Goal: Transaction & Acquisition: Book appointment/travel/reservation

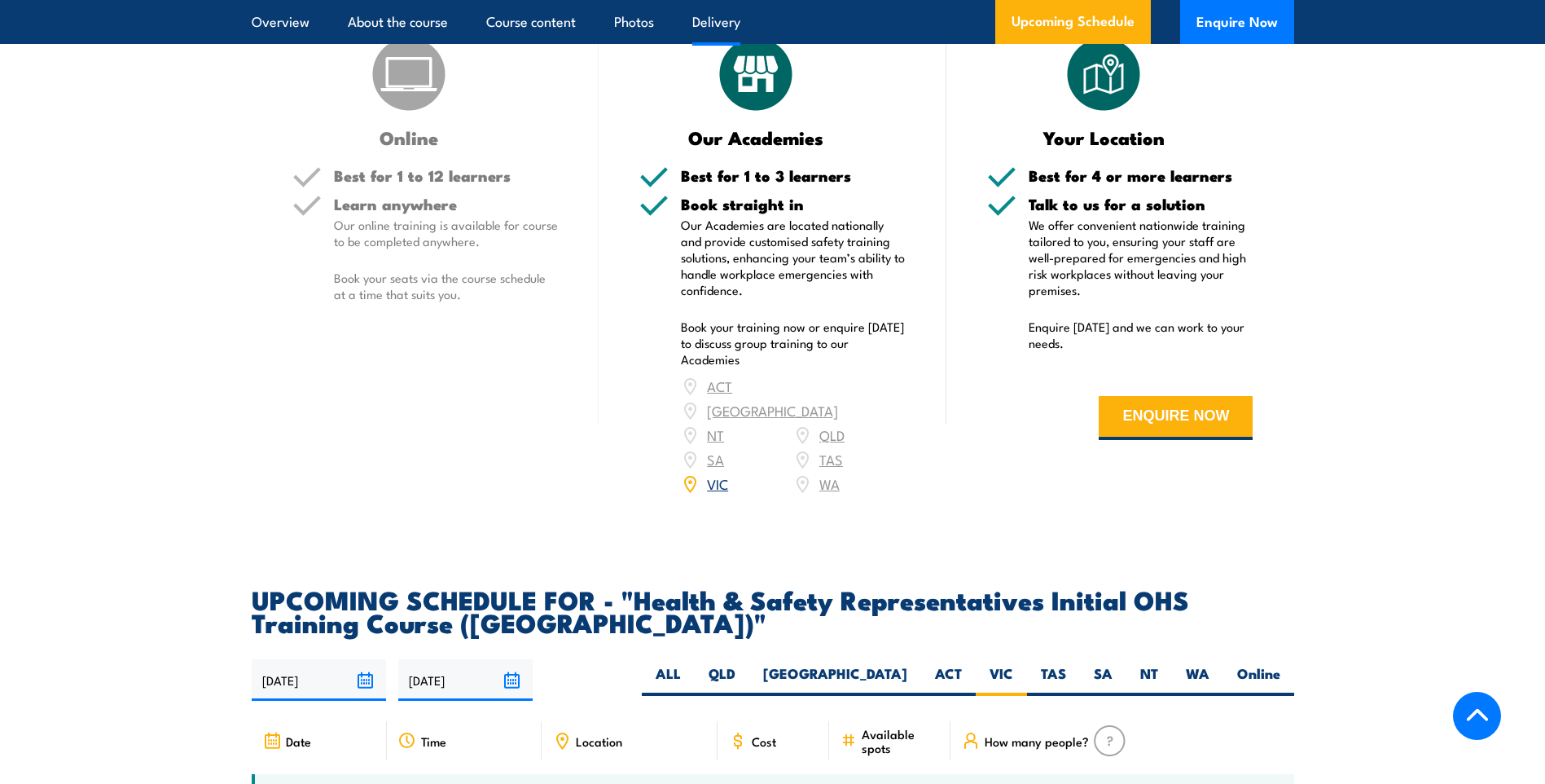
scroll to position [2178, 0]
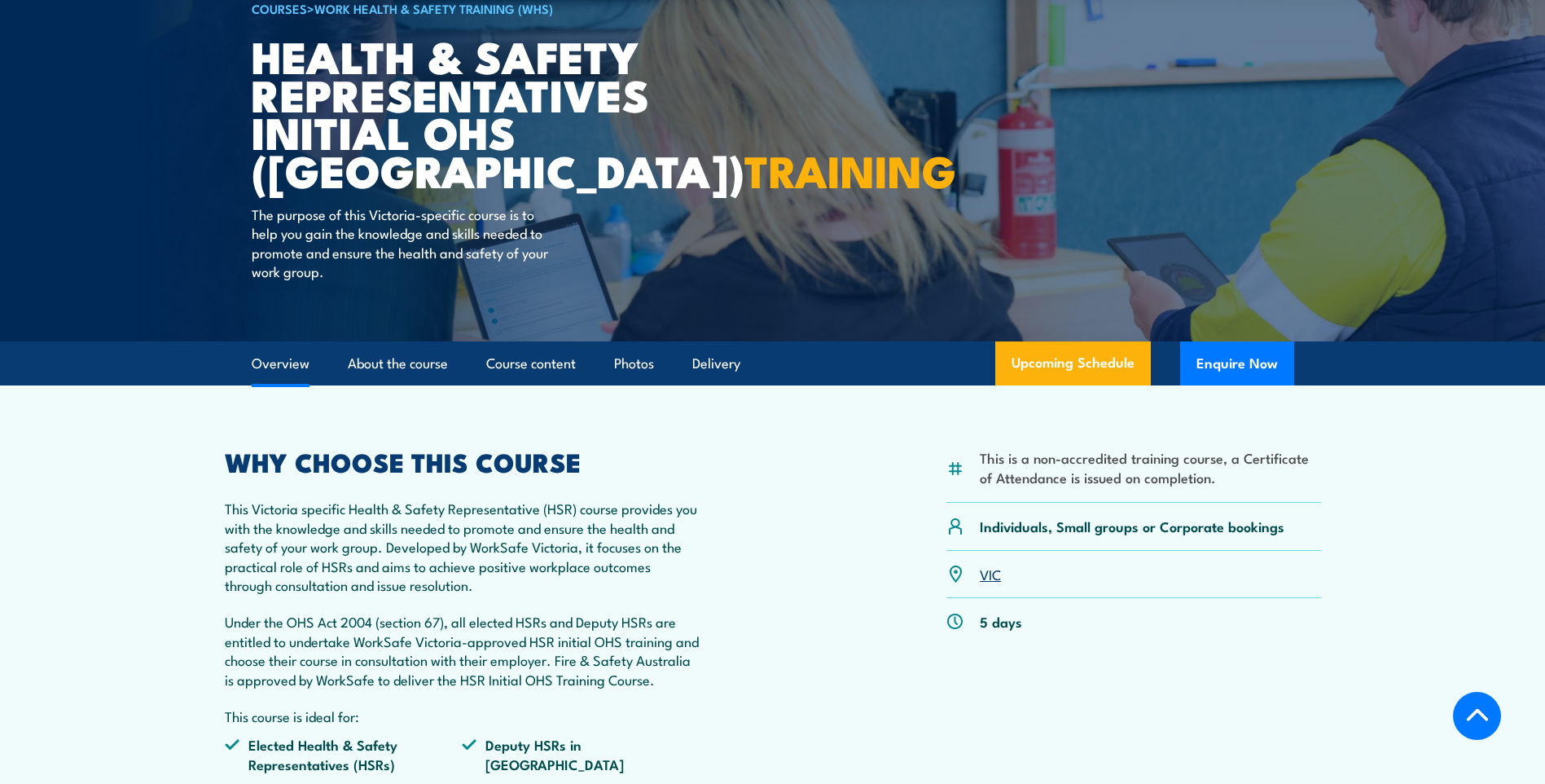
scroll to position [142, 0]
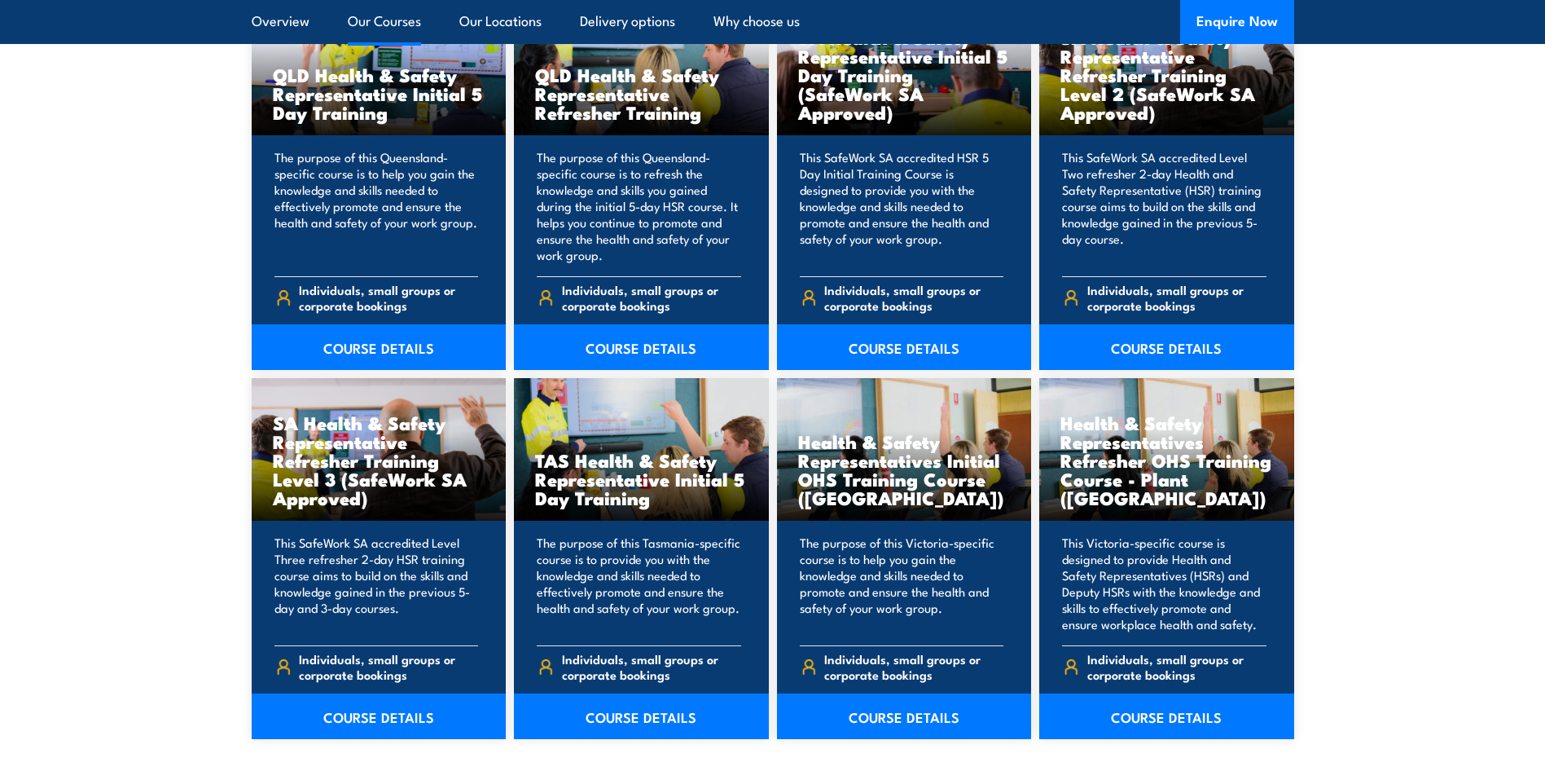
scroll to position [2200, 0]
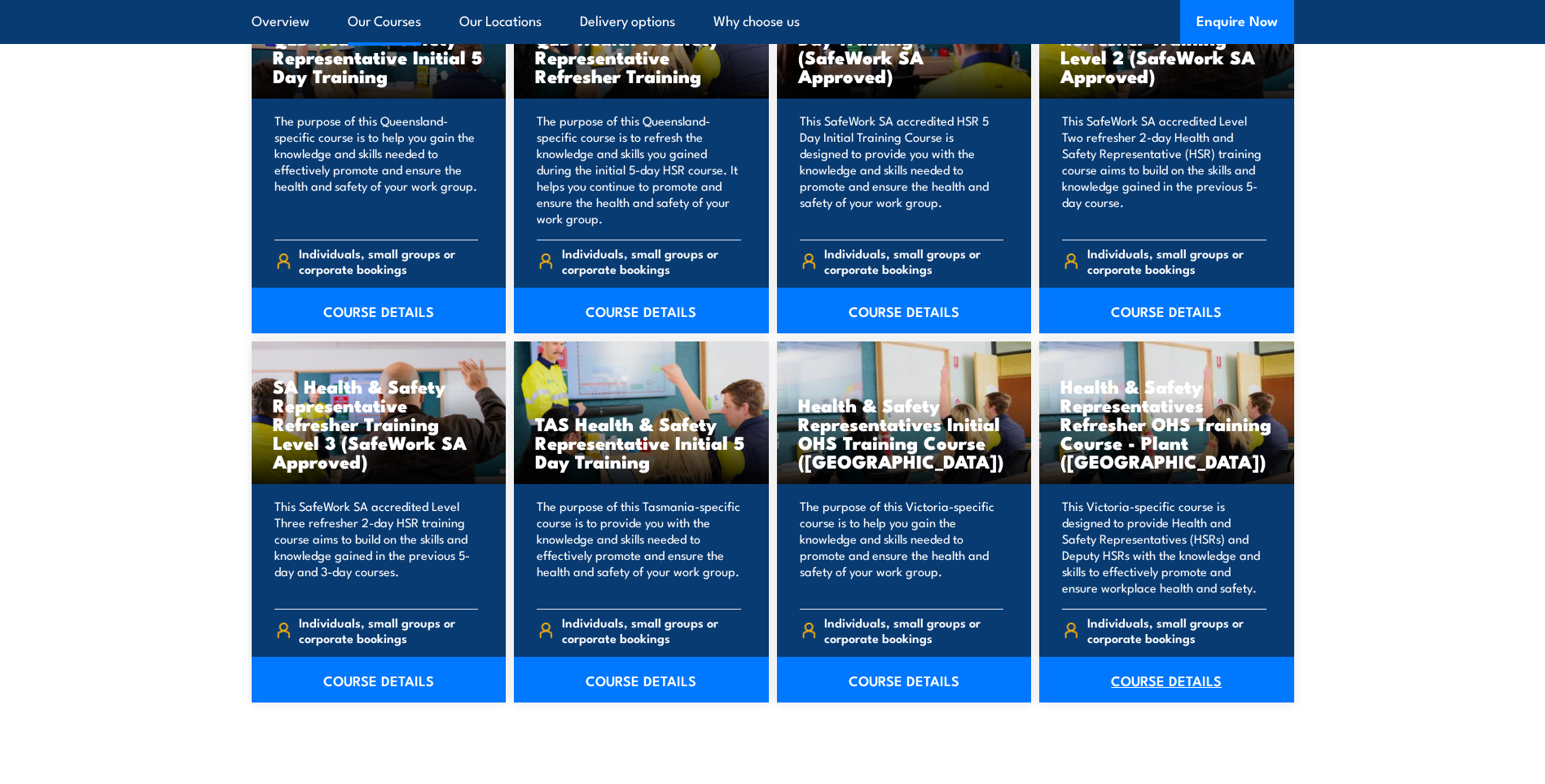
click at [1213, 688] on link "COURSE DETAILS" at bounding box center [1167, 679] width 255 height 45
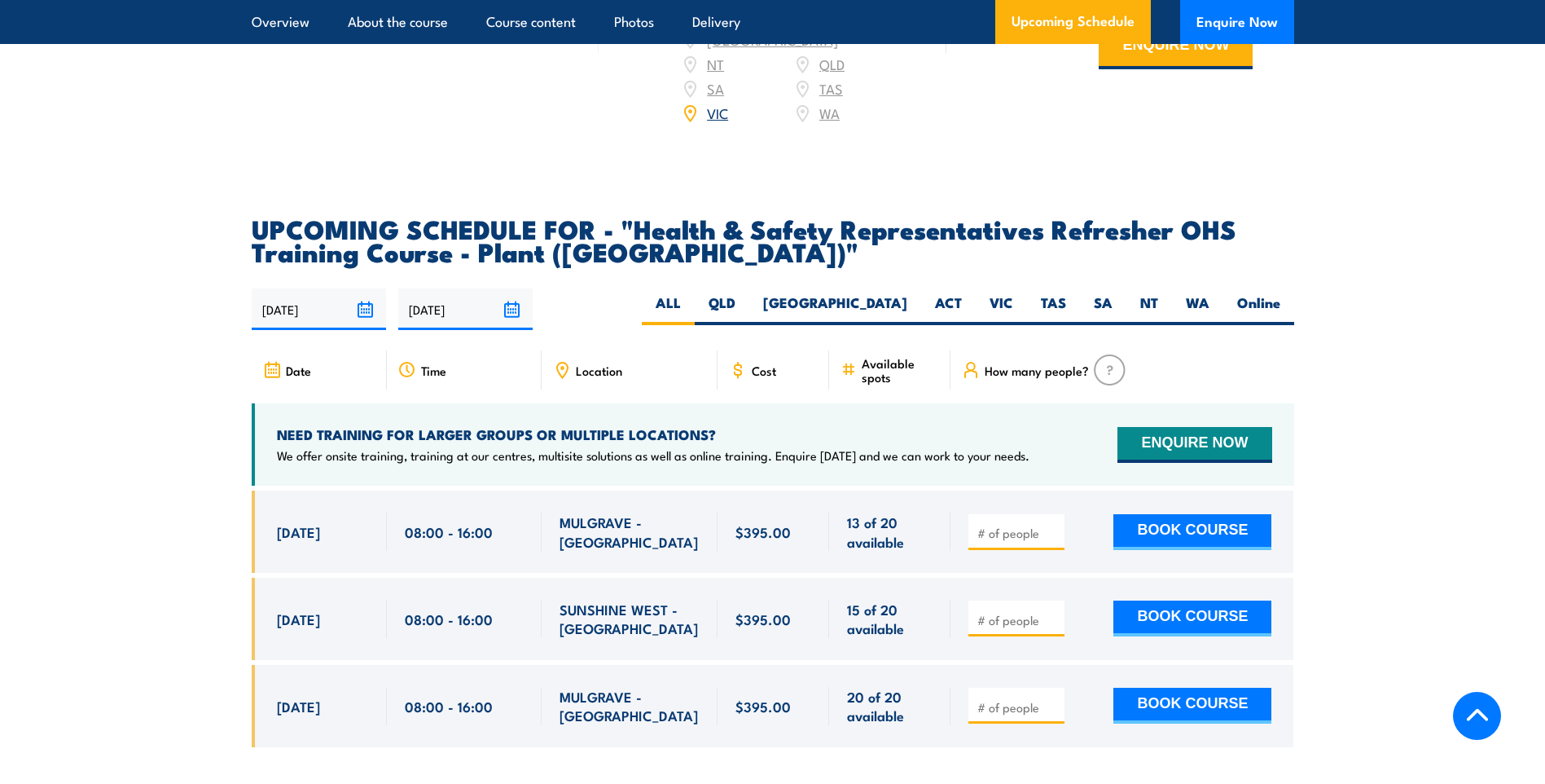
scroll to position [3014, 0]
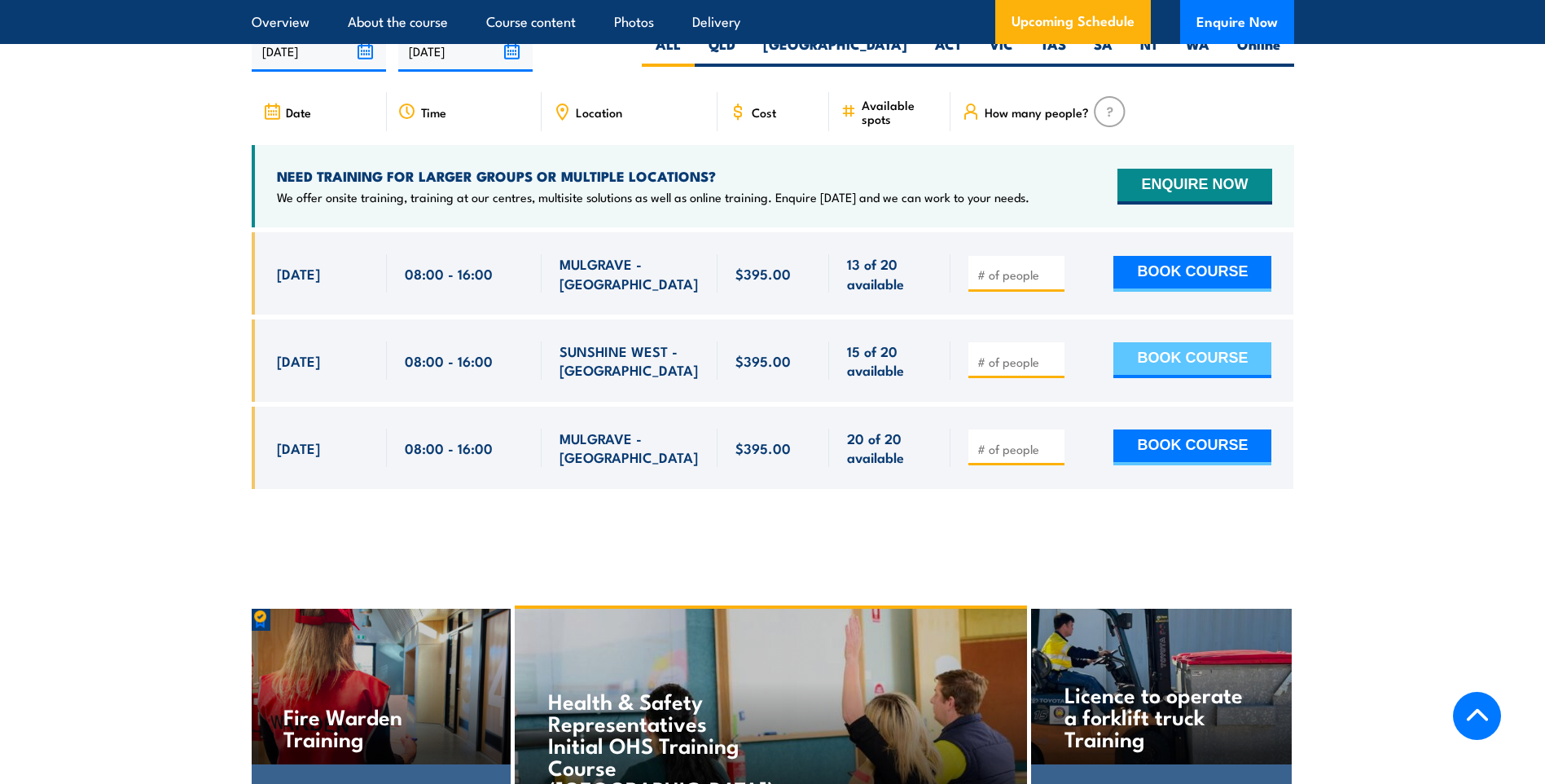
click at [1161, 342] on button "BOOK COURSE" at bounding box center [1192, 360] width 158 height 35
type input "1"
click at [1053, 353] on input "1" at bounding box center [1018, 361] width 82 height 16
click at [1165, 342] on button "BOOK COURSE" at bounding box center [1192, 360] width 158 height 35
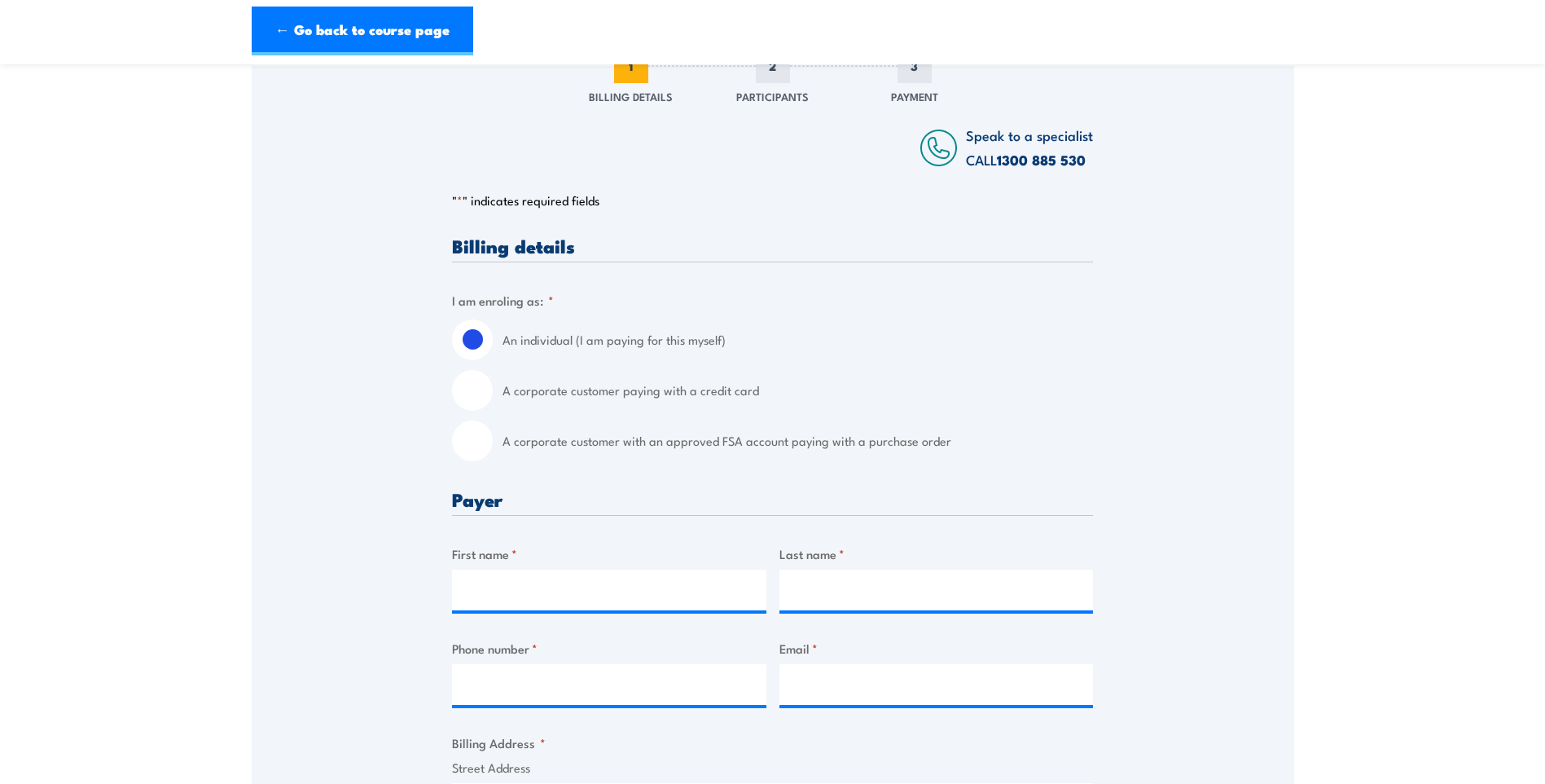
scroll to position [326, 0]
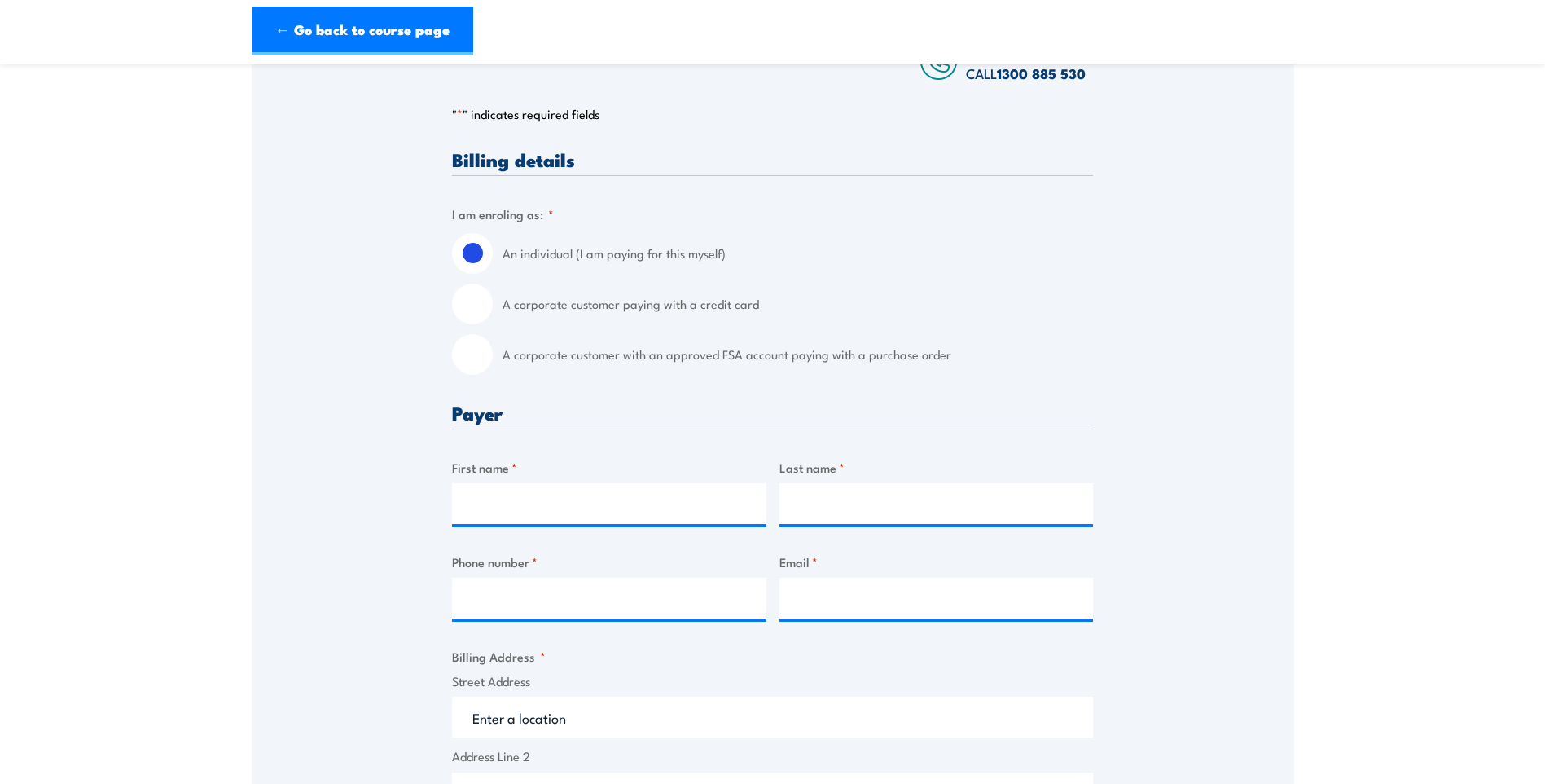
click at [477, 369] on input "A corporate customer with an approved FSA account paying with a purchase order" at bounding box center [472, 354] width 41 height 41
radio input "true"
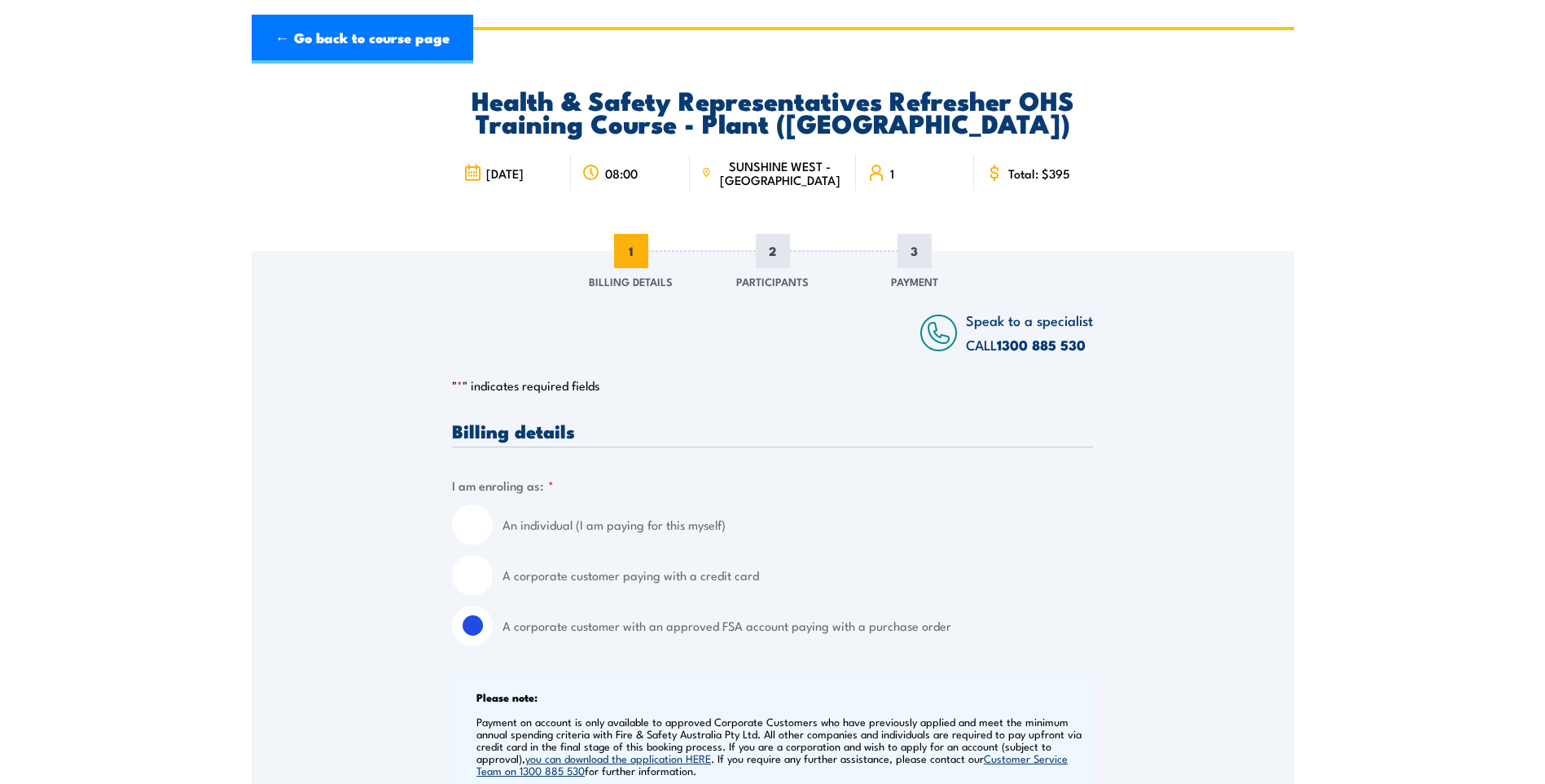
scroll to position [0, 0]
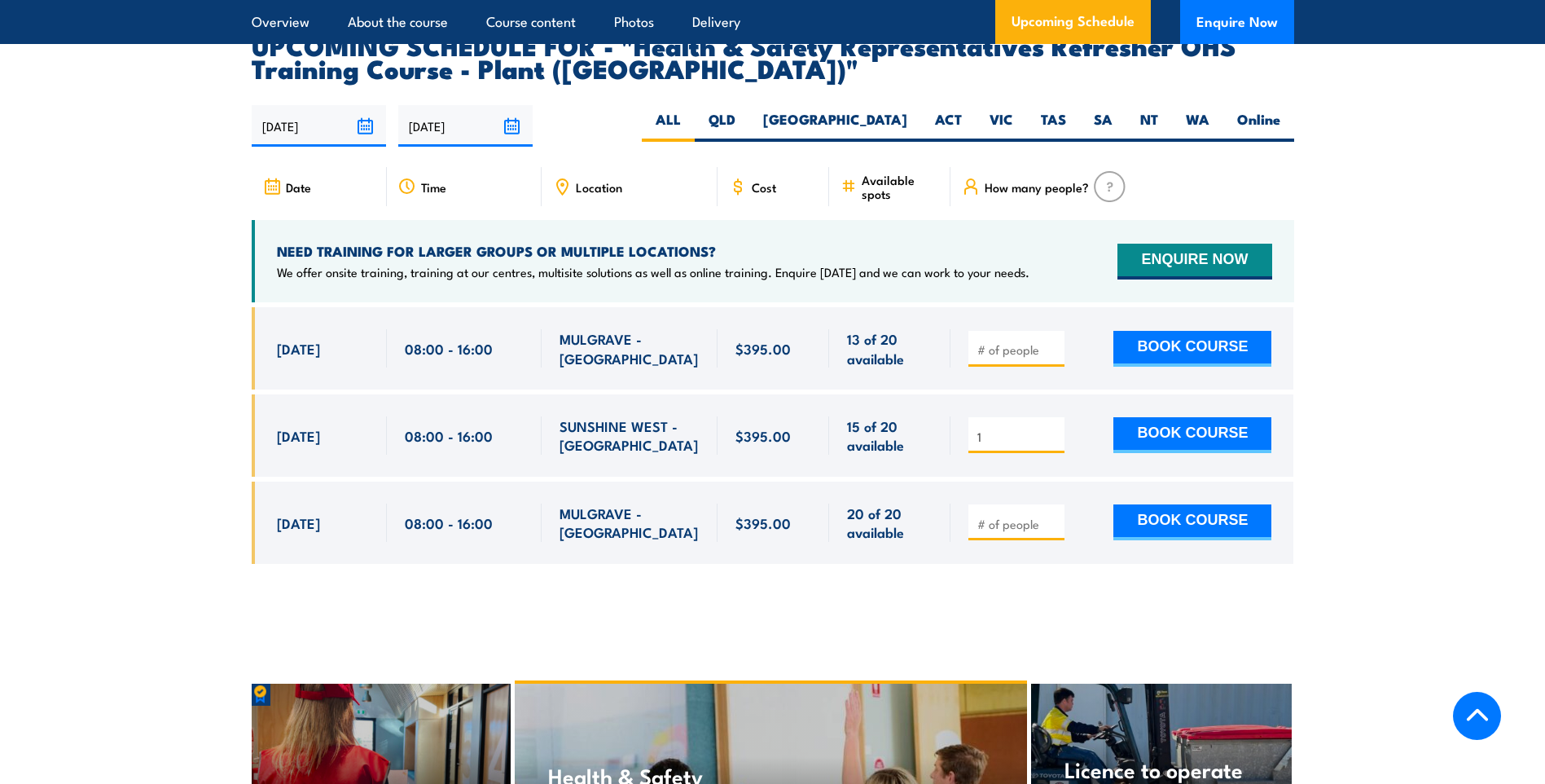
scroll to position [2932, 0]
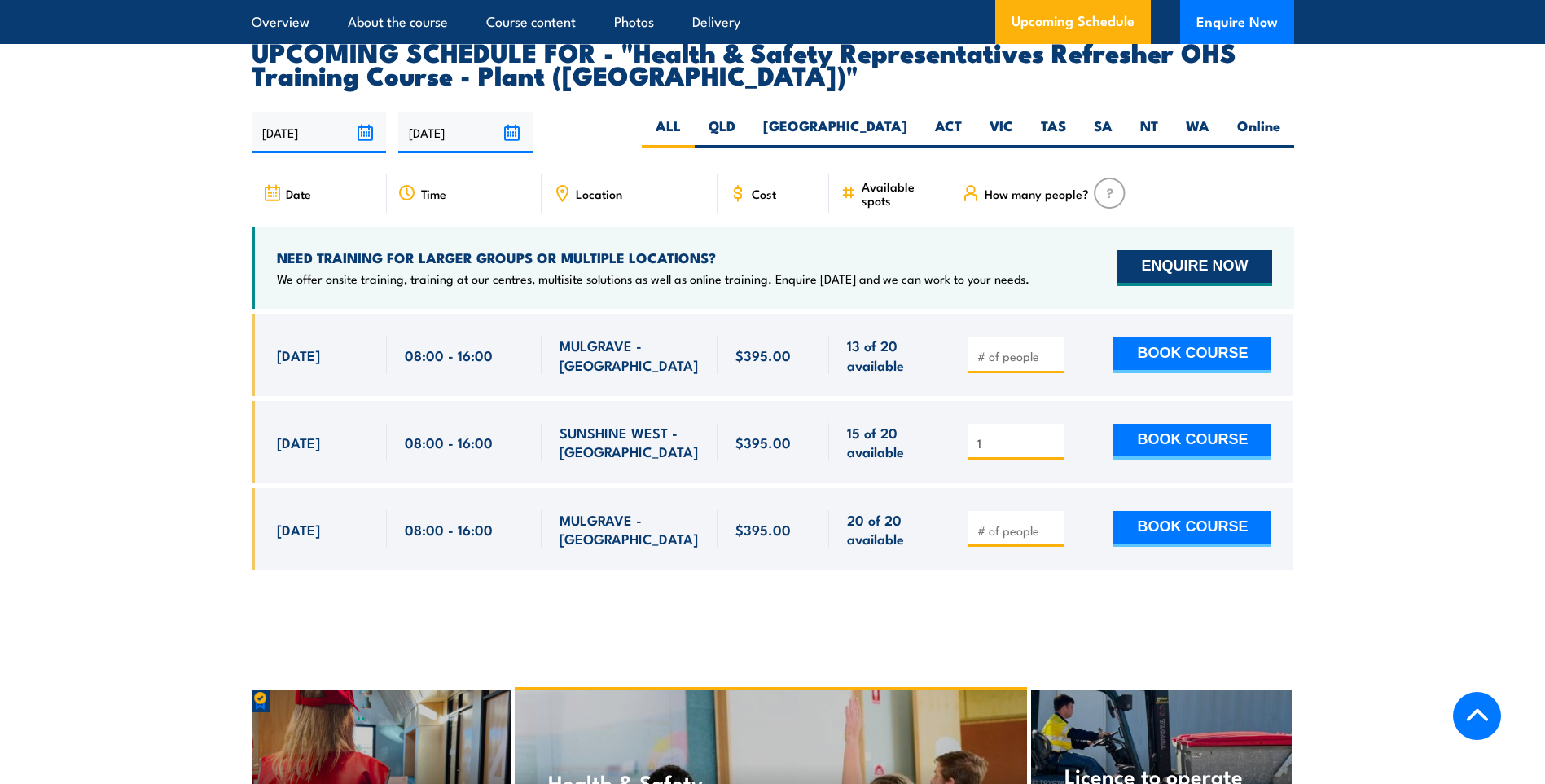
click at [1165, 250] on button "ENQUIRE NOW" at bounding box center [1195, 268] width 154 height 35
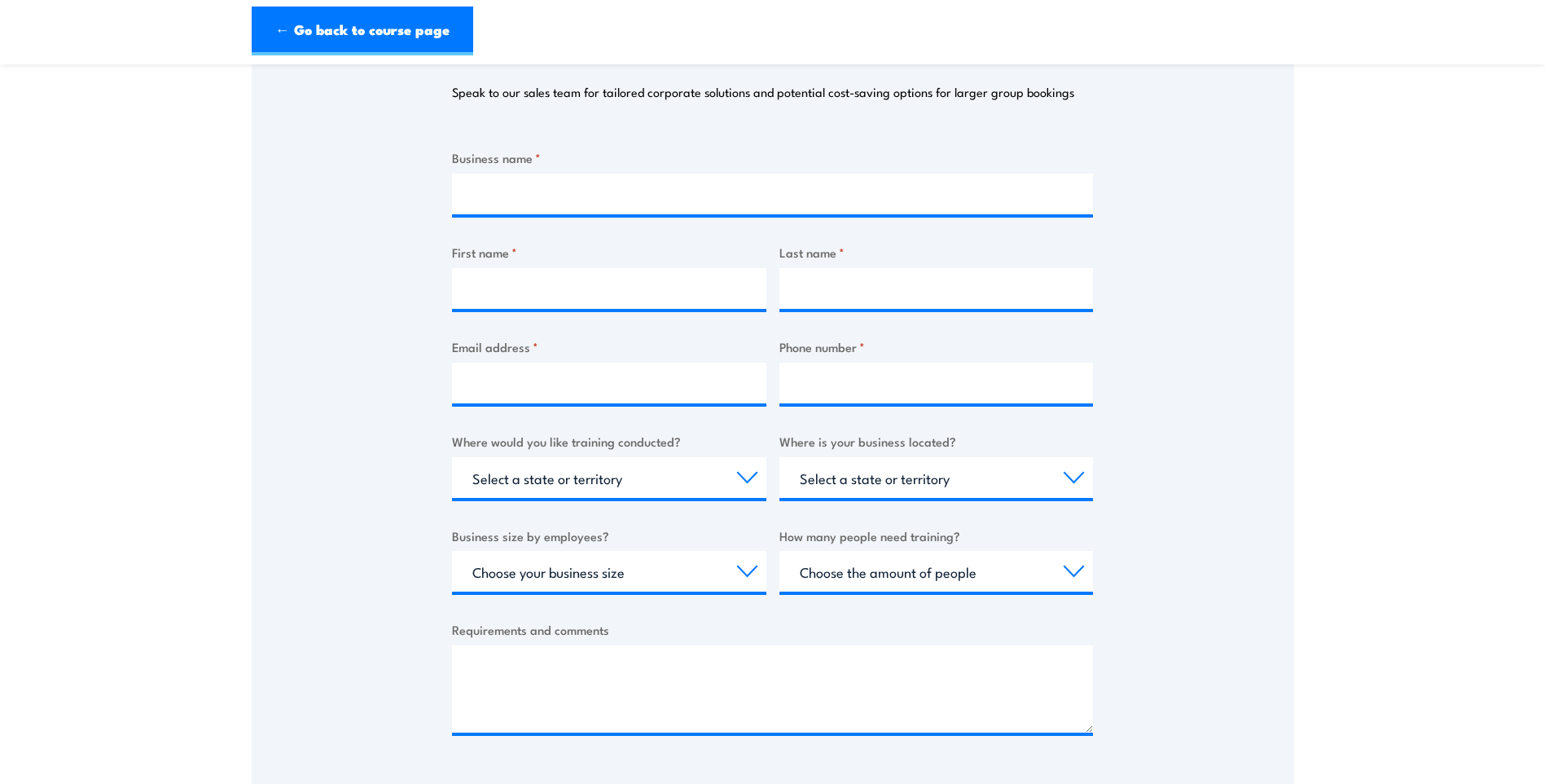
scroll to position [326, 0]
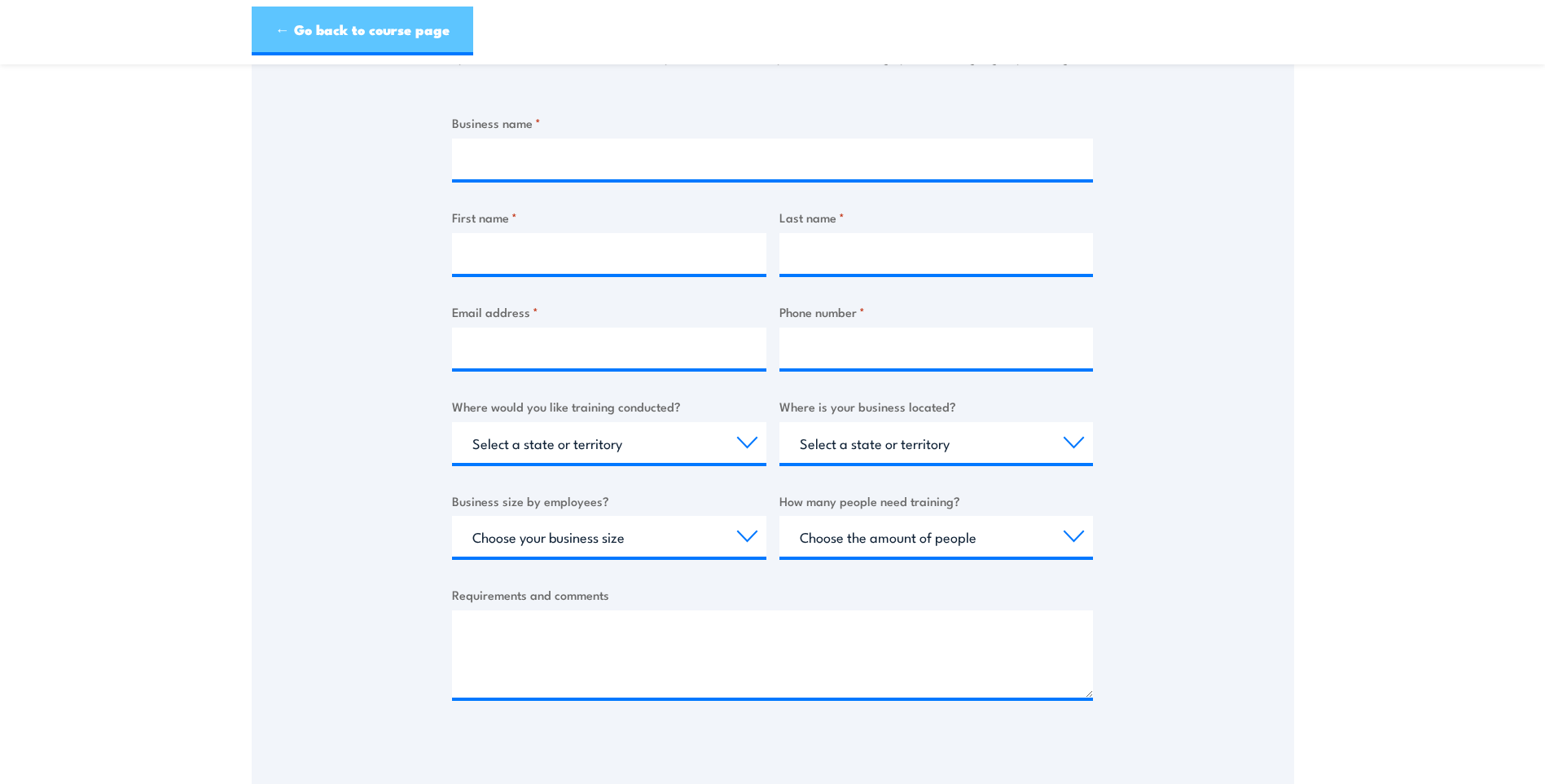
click at [271, 30] on link "← Go back to course page" at bounding box center [362, 30] width 221 height 49
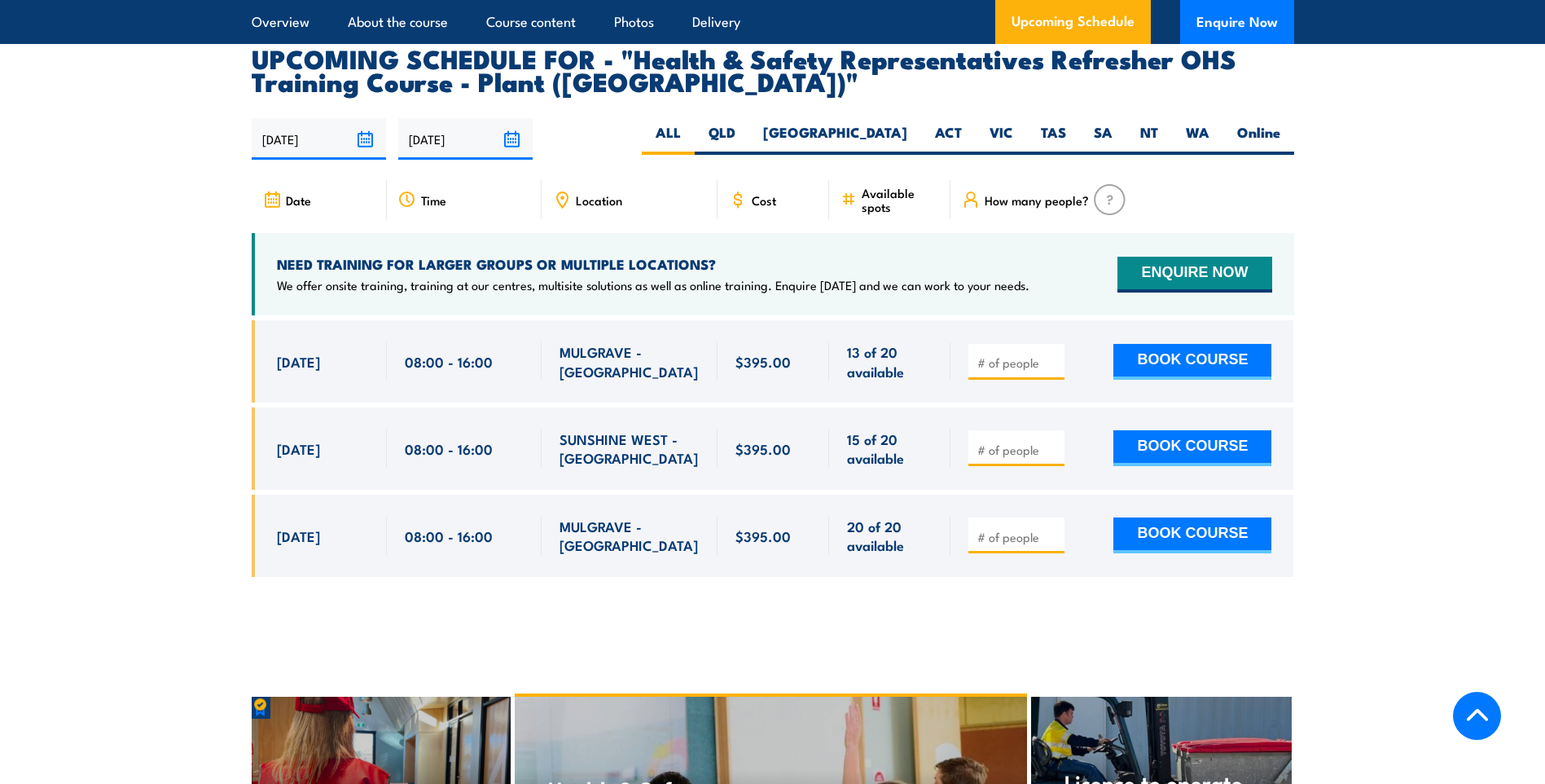
scroll to position [2930, 0]
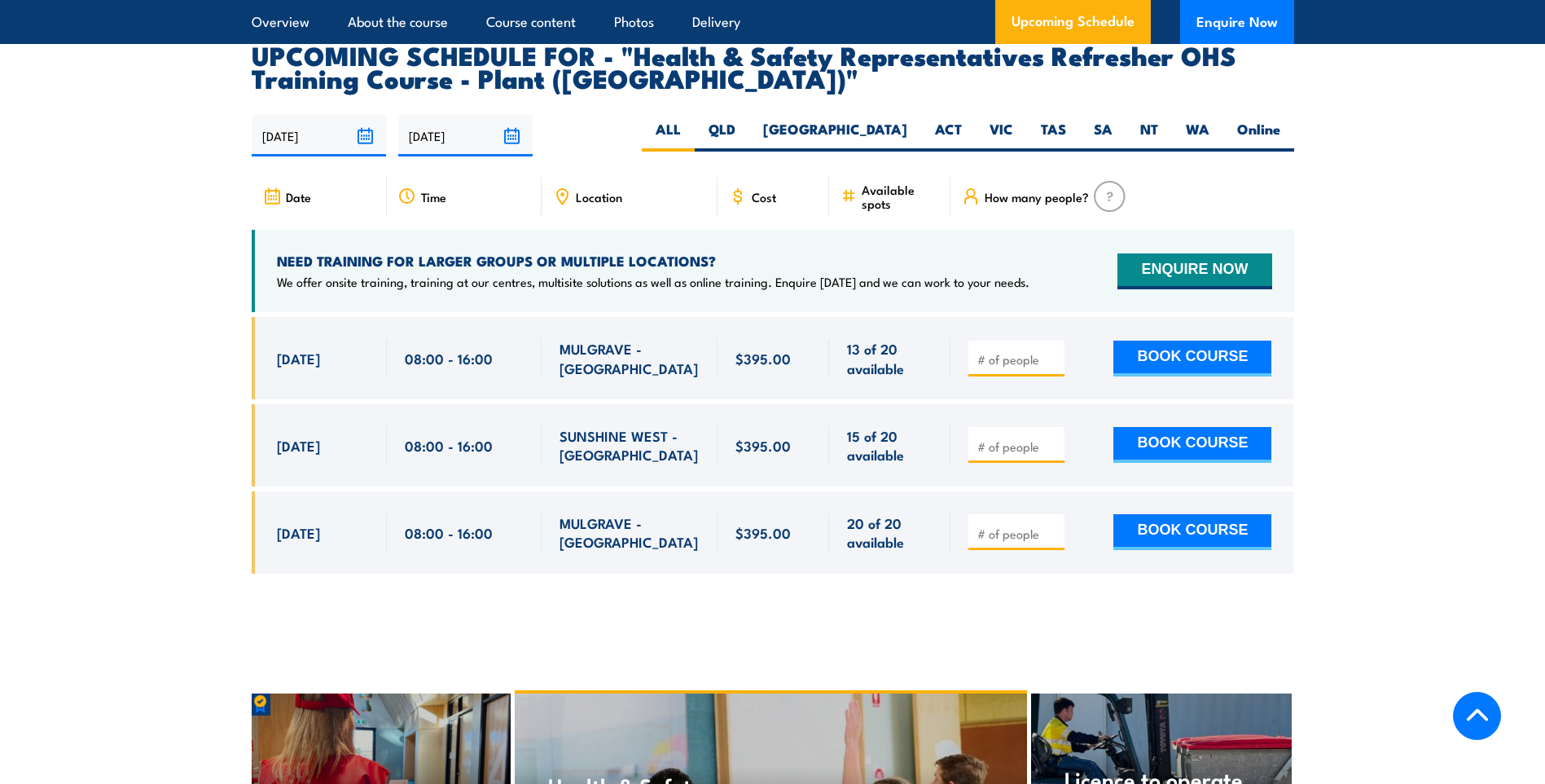
click at [1027, 439] on input "number" at bounding box center [1018, 446] width 82 height 16
type input "1"
click at [1051, 439] on input "1" at bounding box center [1018, 446] width 82 height 16
click at [1200, 427] on button "BOOK COURSE" at bounding box center [1192, 445] width 158 height 35
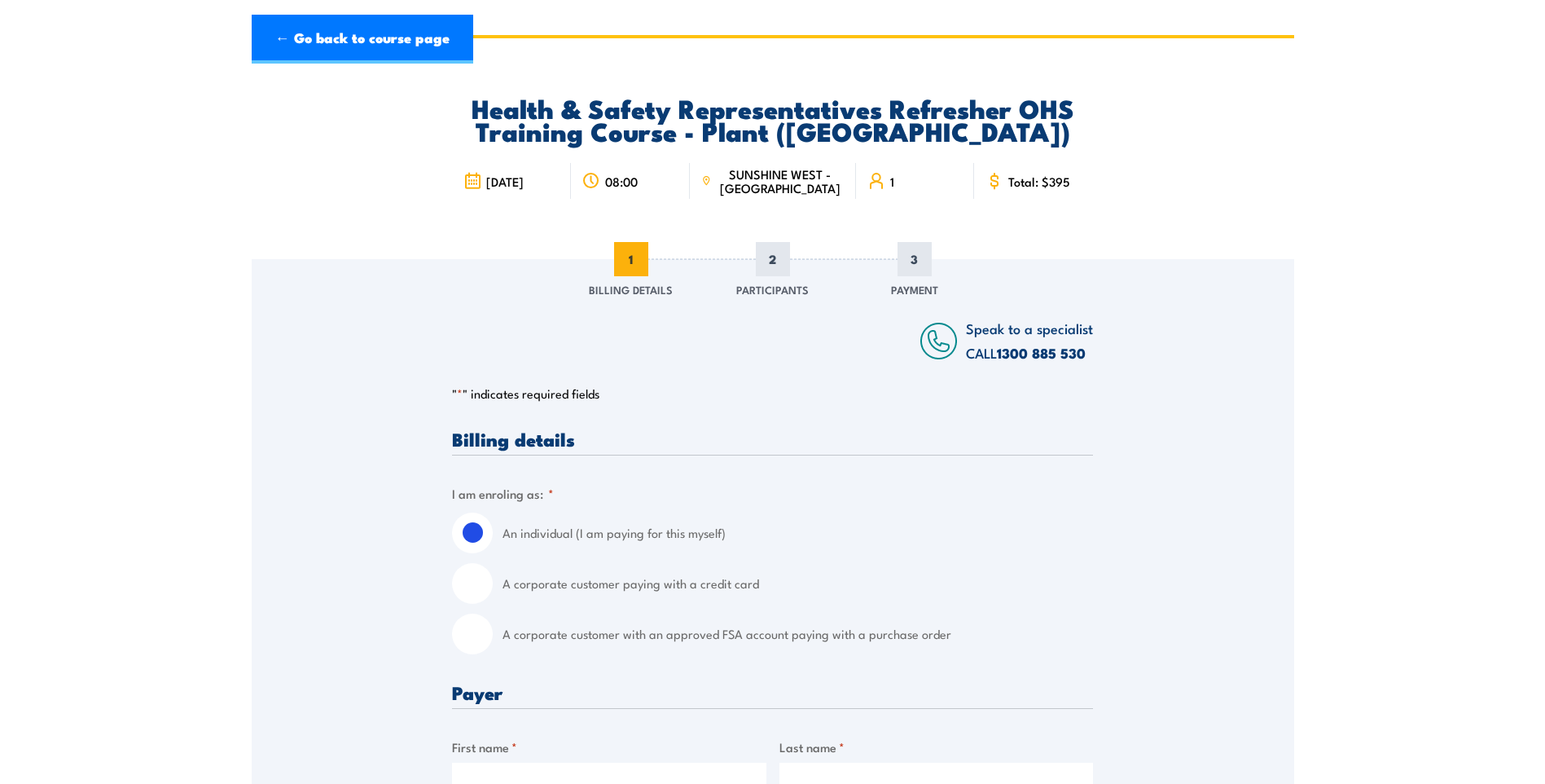
scroll to position [82, 0]
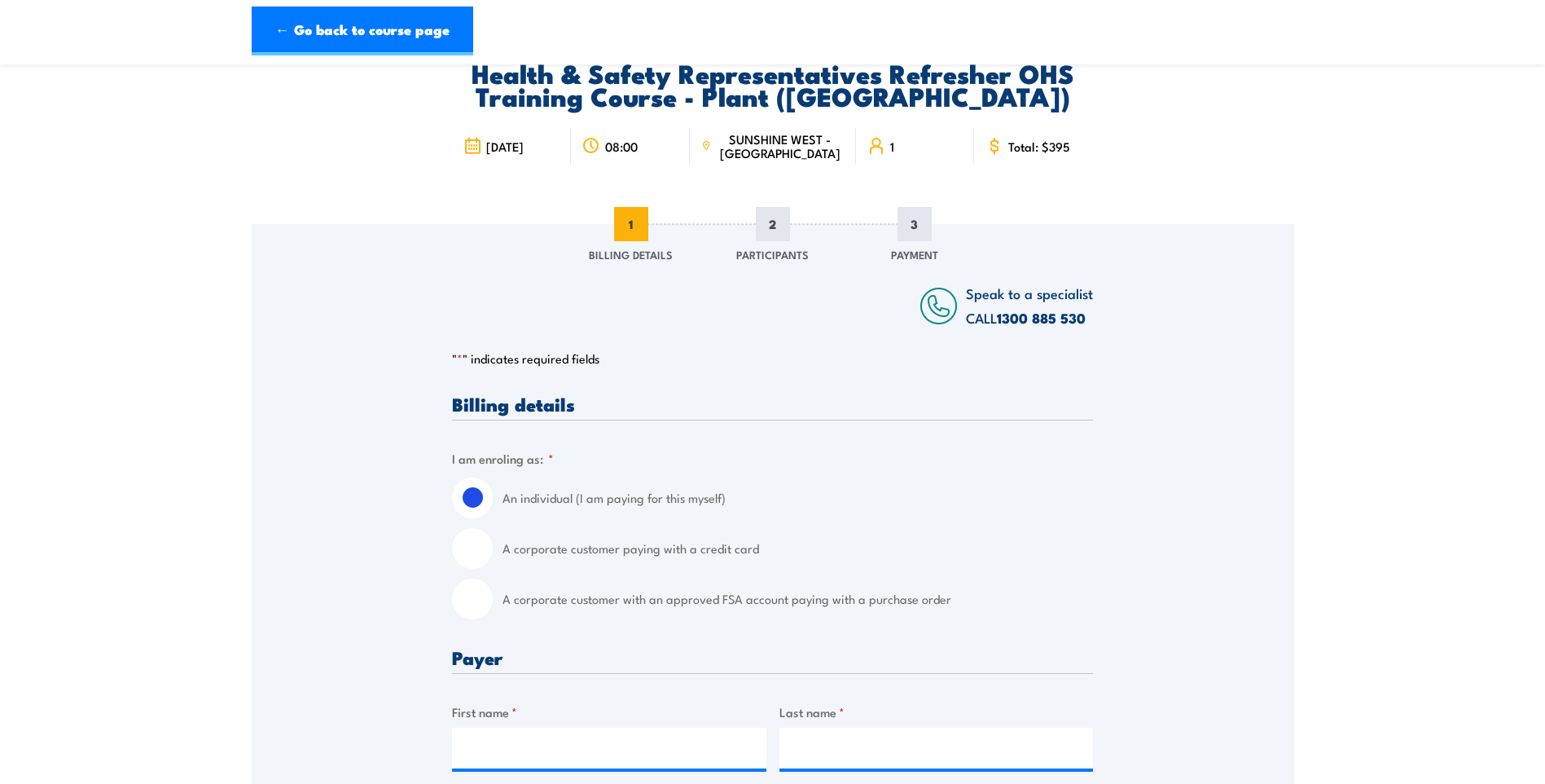
click at [474, 595] on input "A corporate customer with an approved FSA account paying with a purchase order" at bounding box center [472, 599] width 41 height 41
radio input "true"
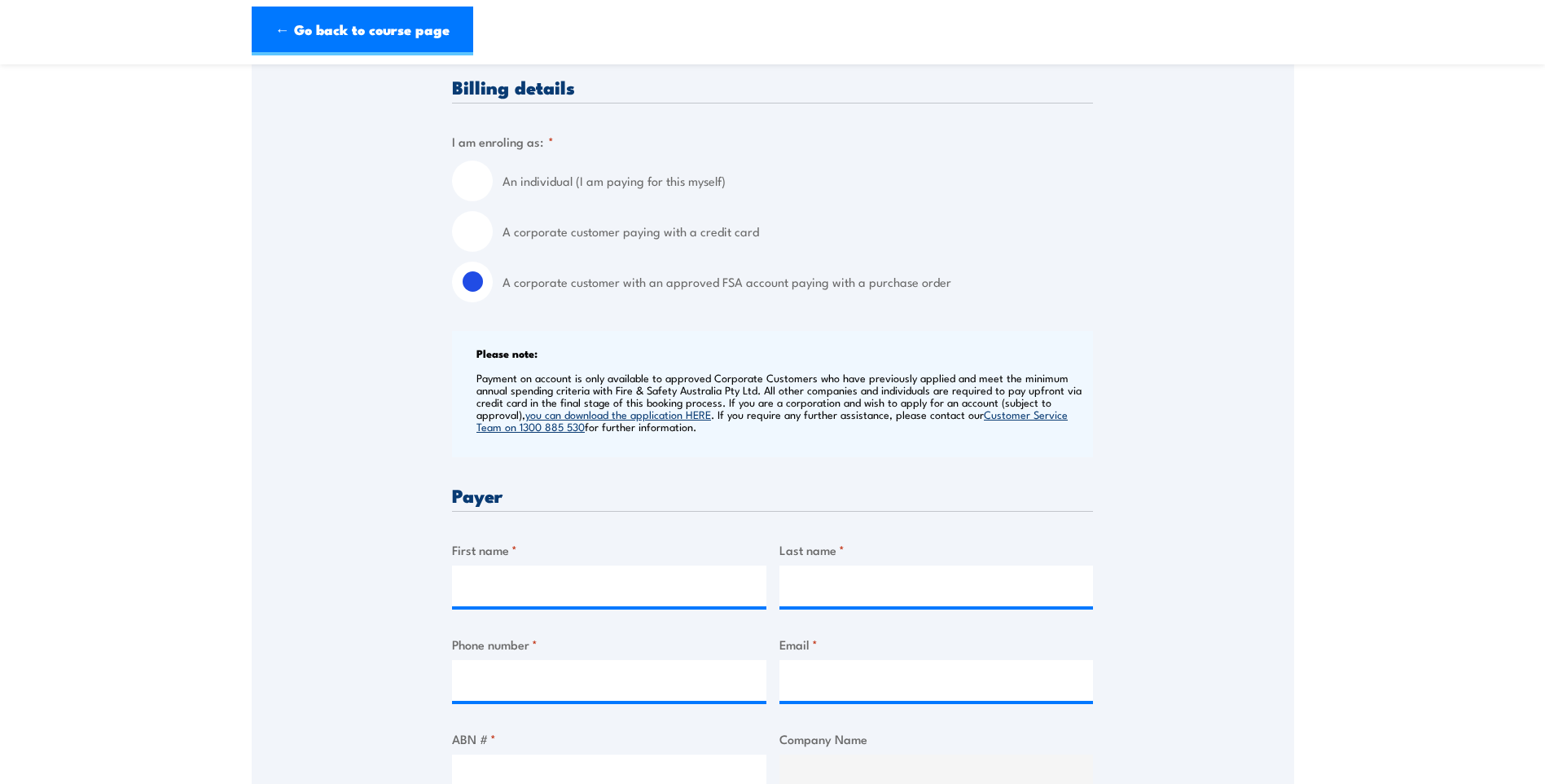
scroll to position [408, 0]
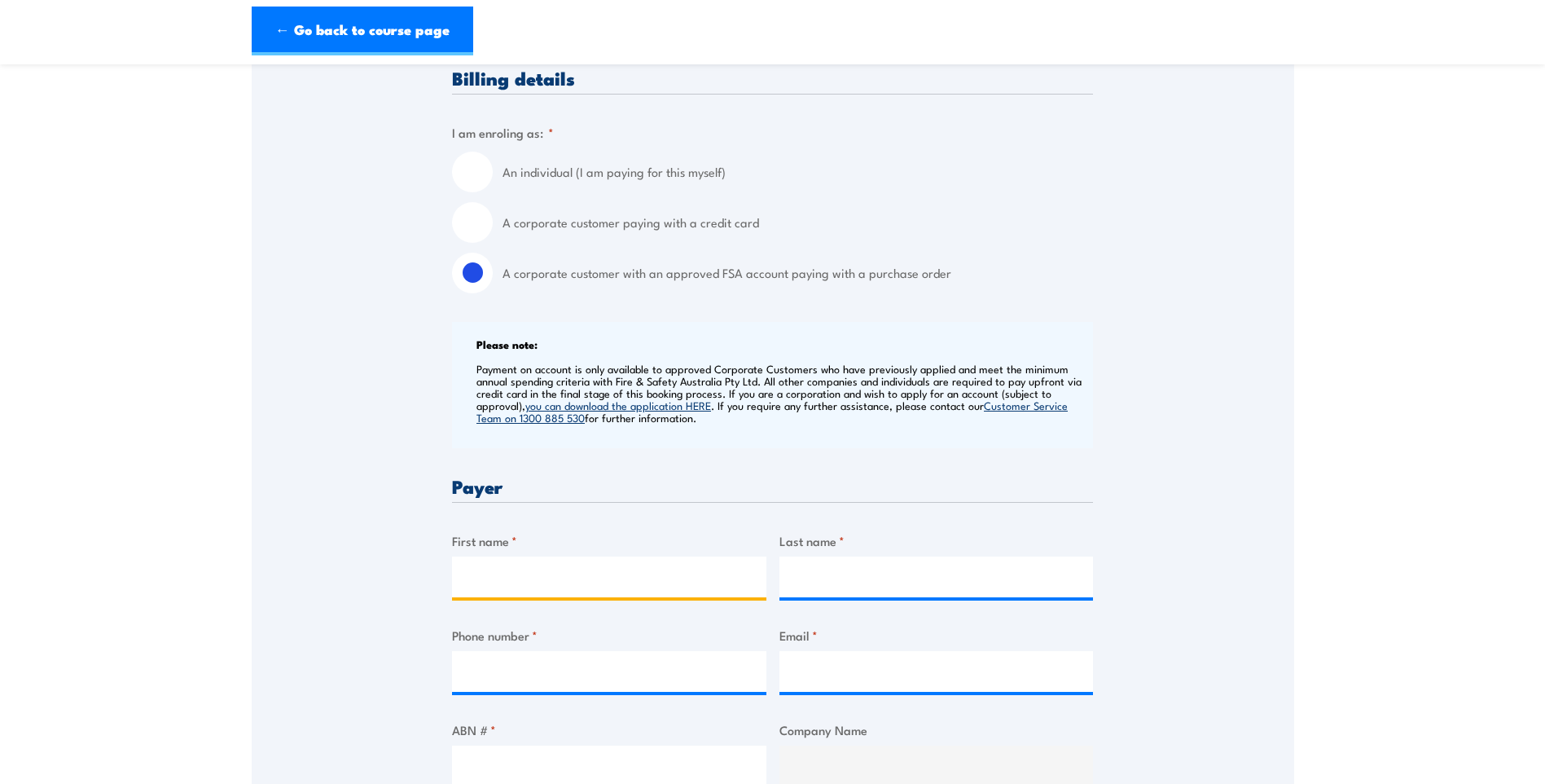
click at [639, 578] on input "First name *" at bounding box center [609, 577] width 314 height 41
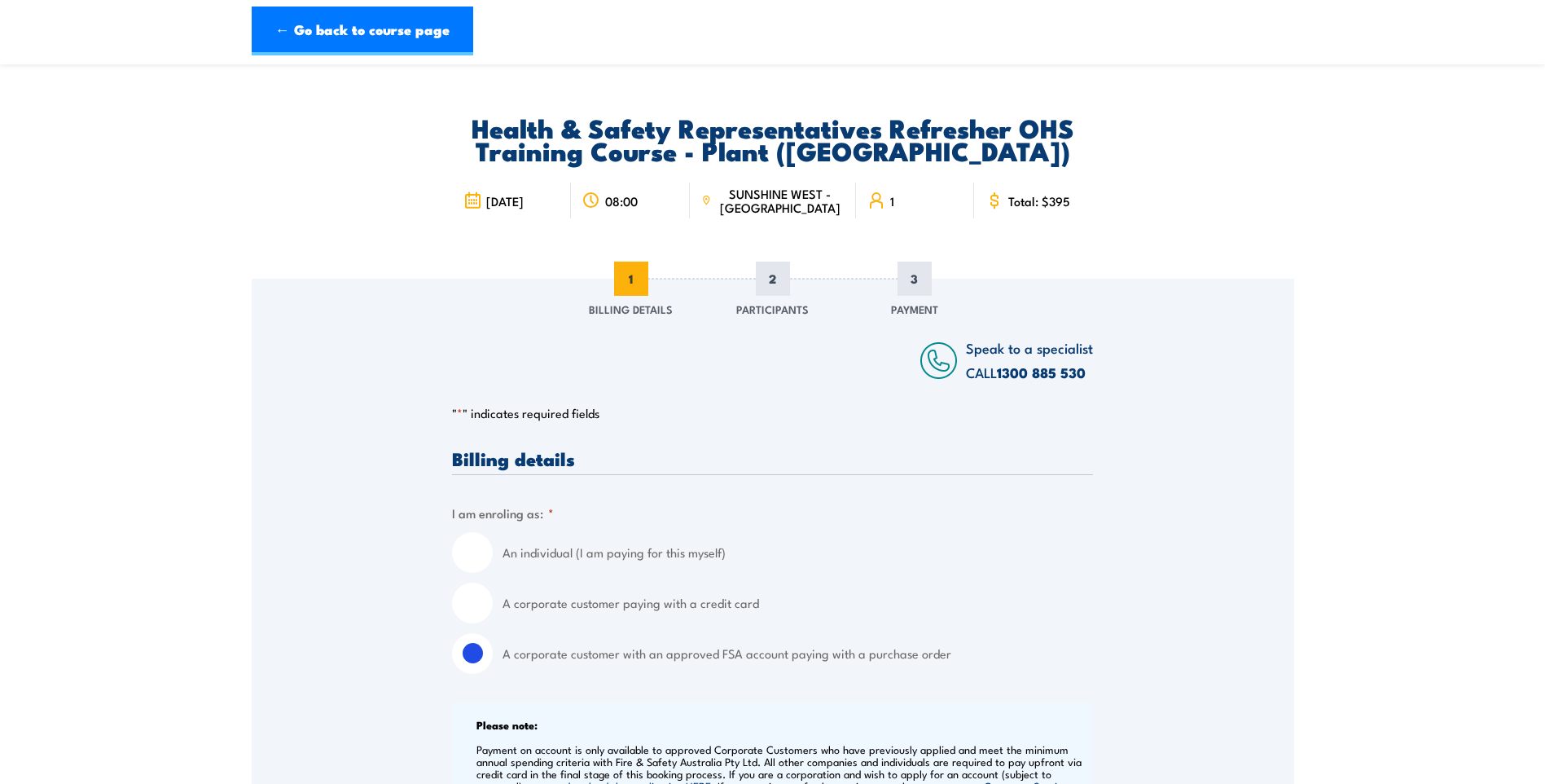
scroll to position [0, 0]
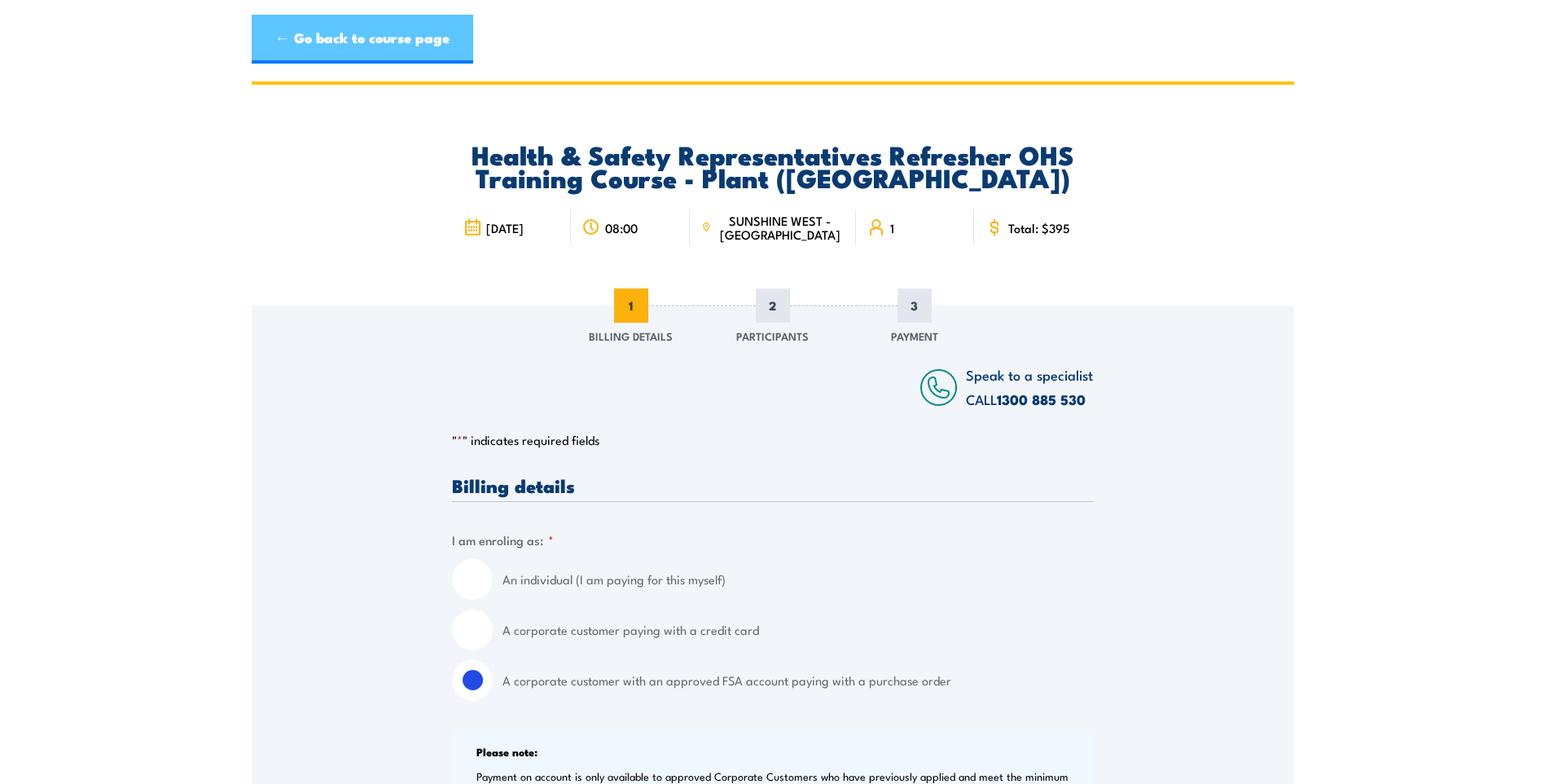
click at [275, 31] on link "← Go back to course page" at bounding box center [362, 39] width 221 height 49
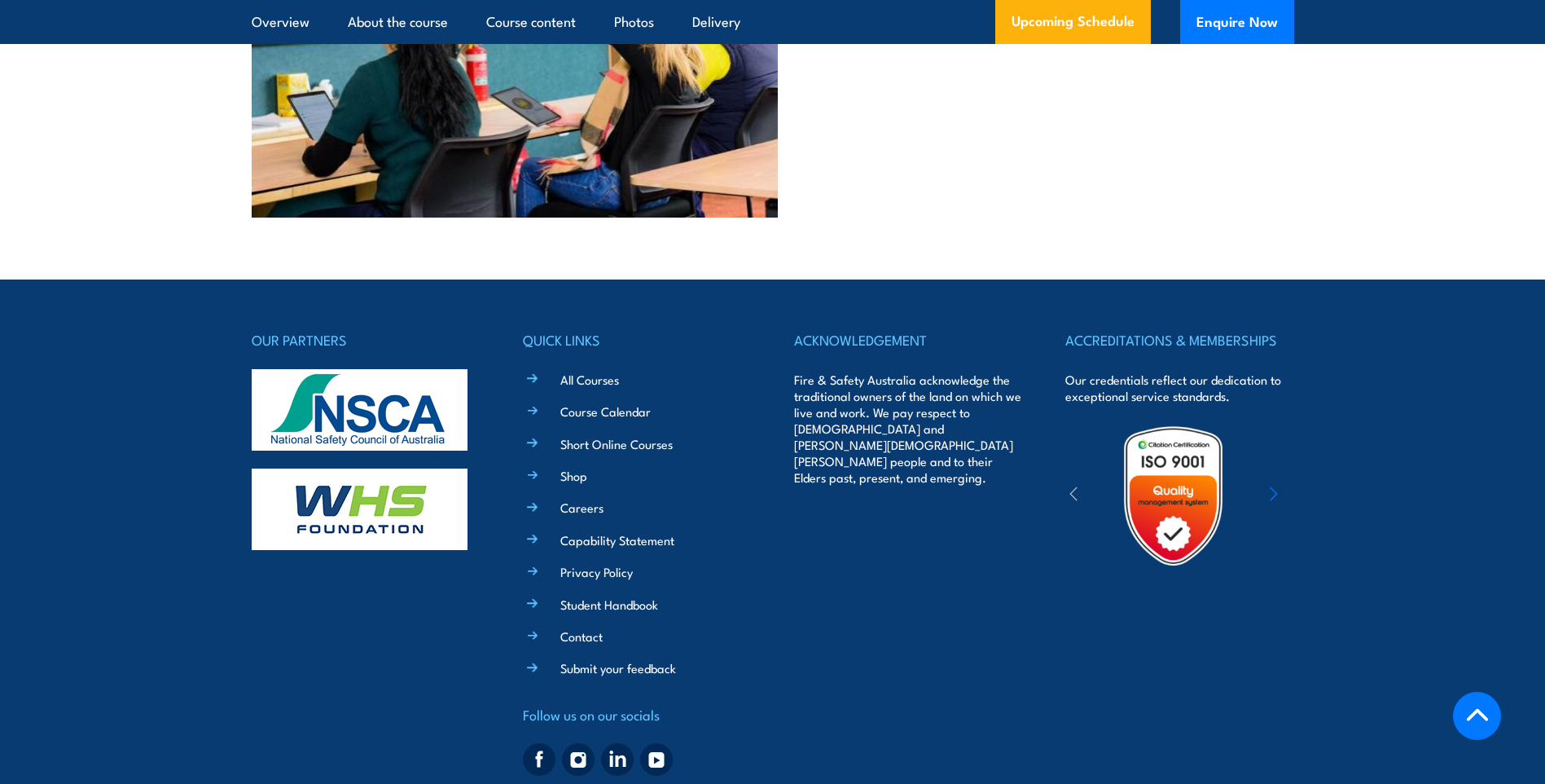
scroll to position [4481, 0]
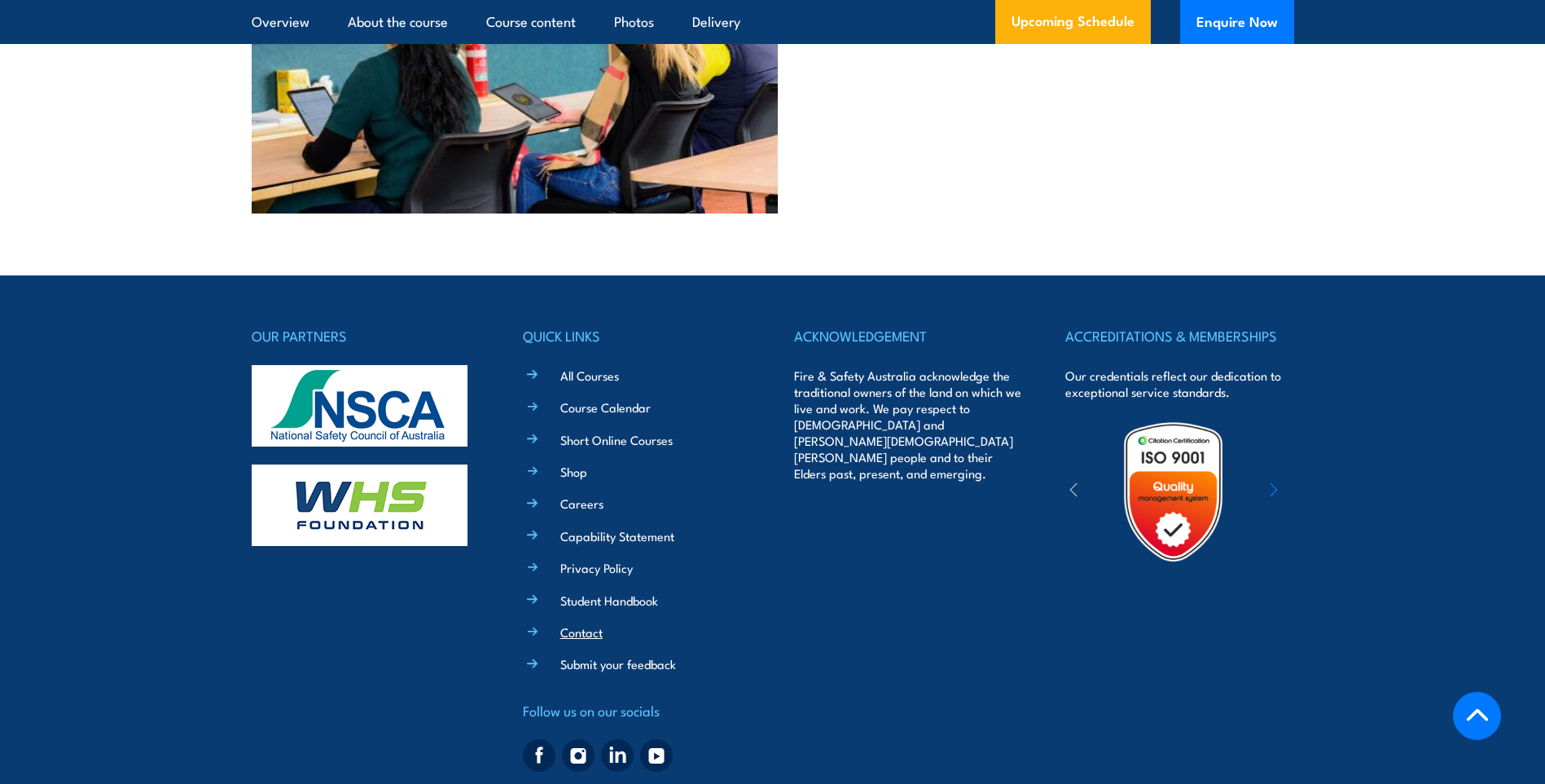
click at [570, 623] on link "Contact" at bounding box center [582, 631] width 43 height 17
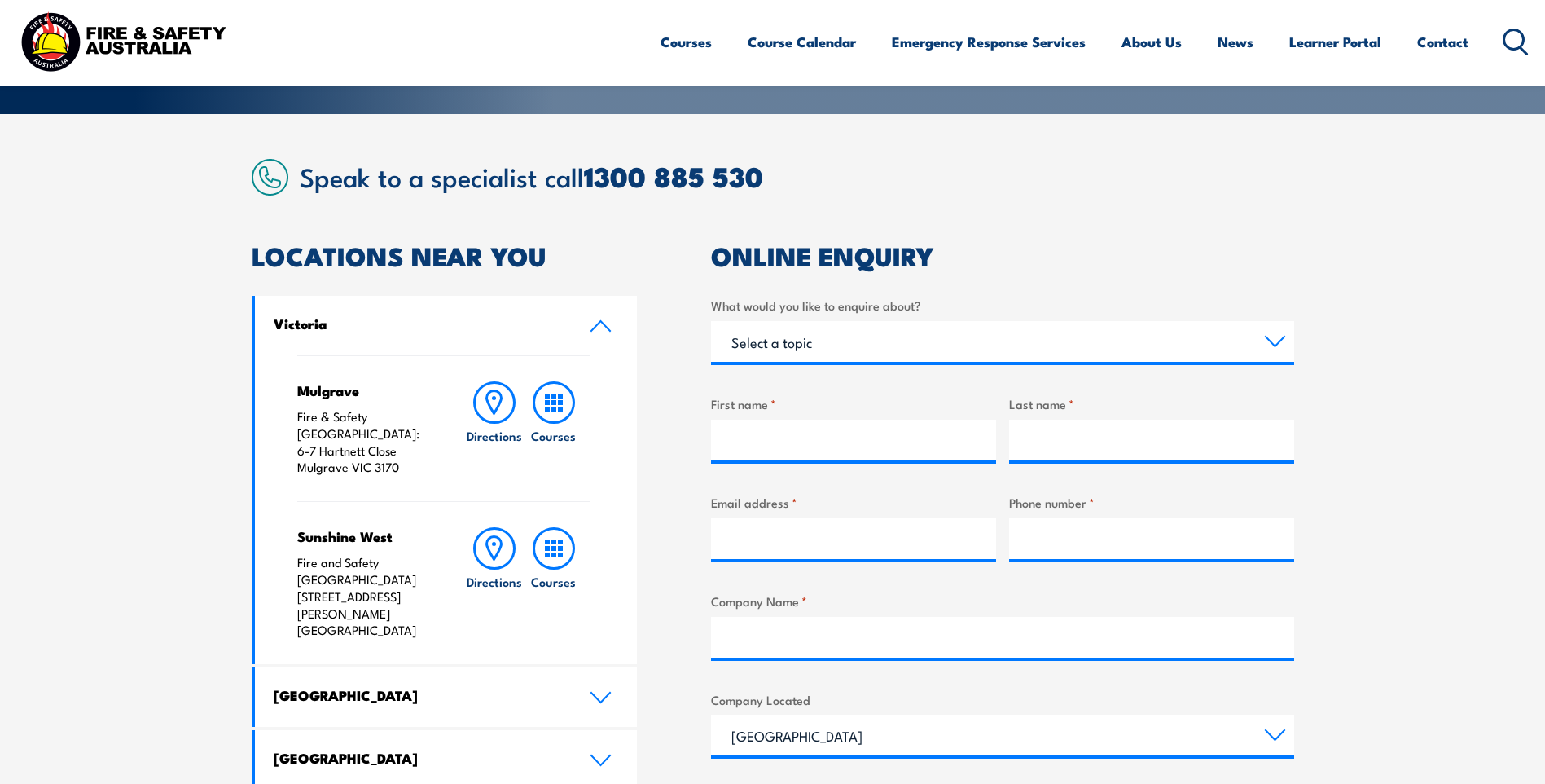
scroll to position [408, 0]
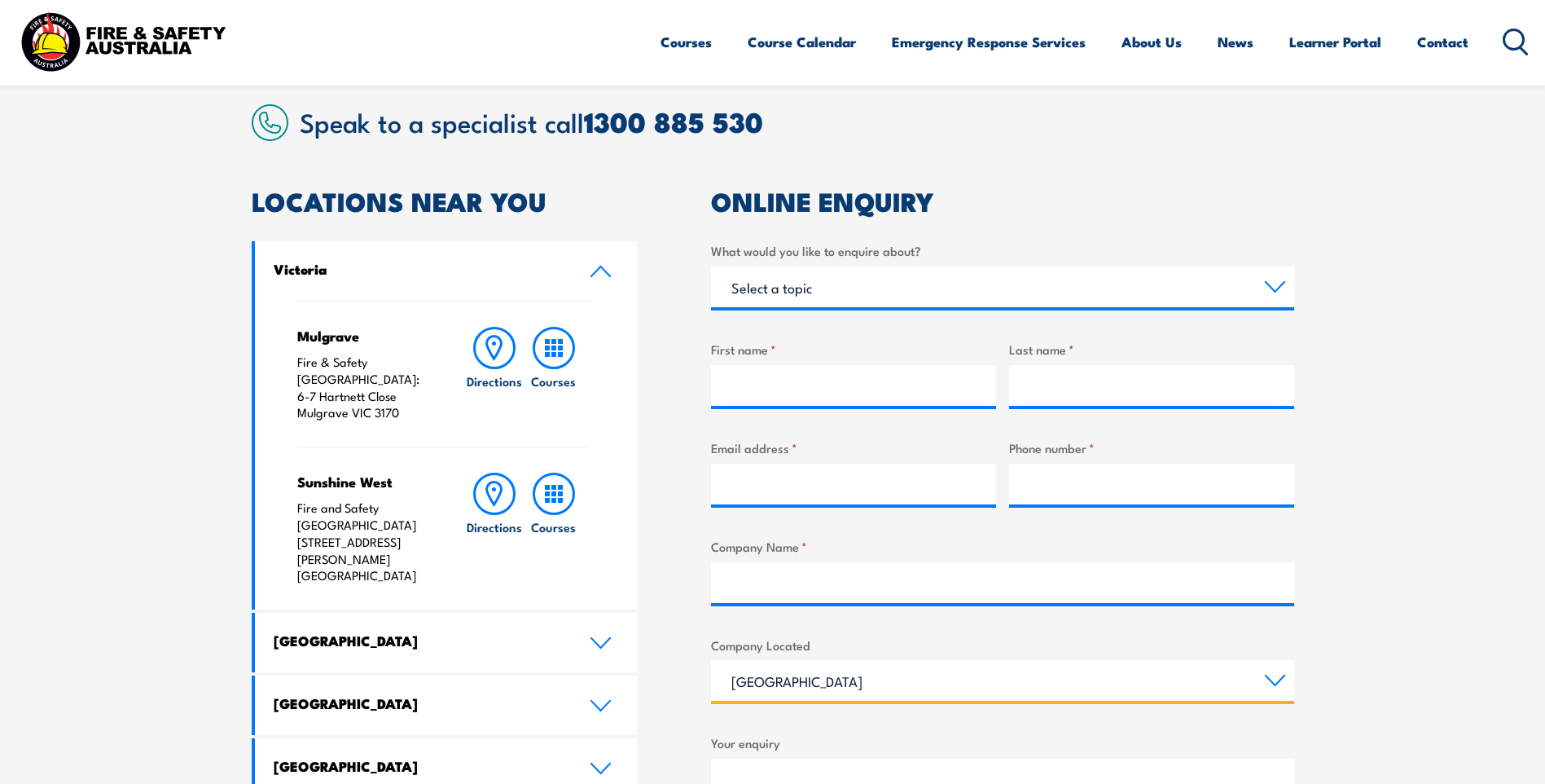
click at [1280, 685] on select "Queensland New South Wales Australian Capital Territory Victoria South Australi…" at bounding box center [1003, 680] width 583 height 41
select select "Victoria"
click at [711, 660] on select "Queensland New South Wales Australian Capital Territory Victoria South Australi…" at bounding box center [1003, 680] width 583 height 41
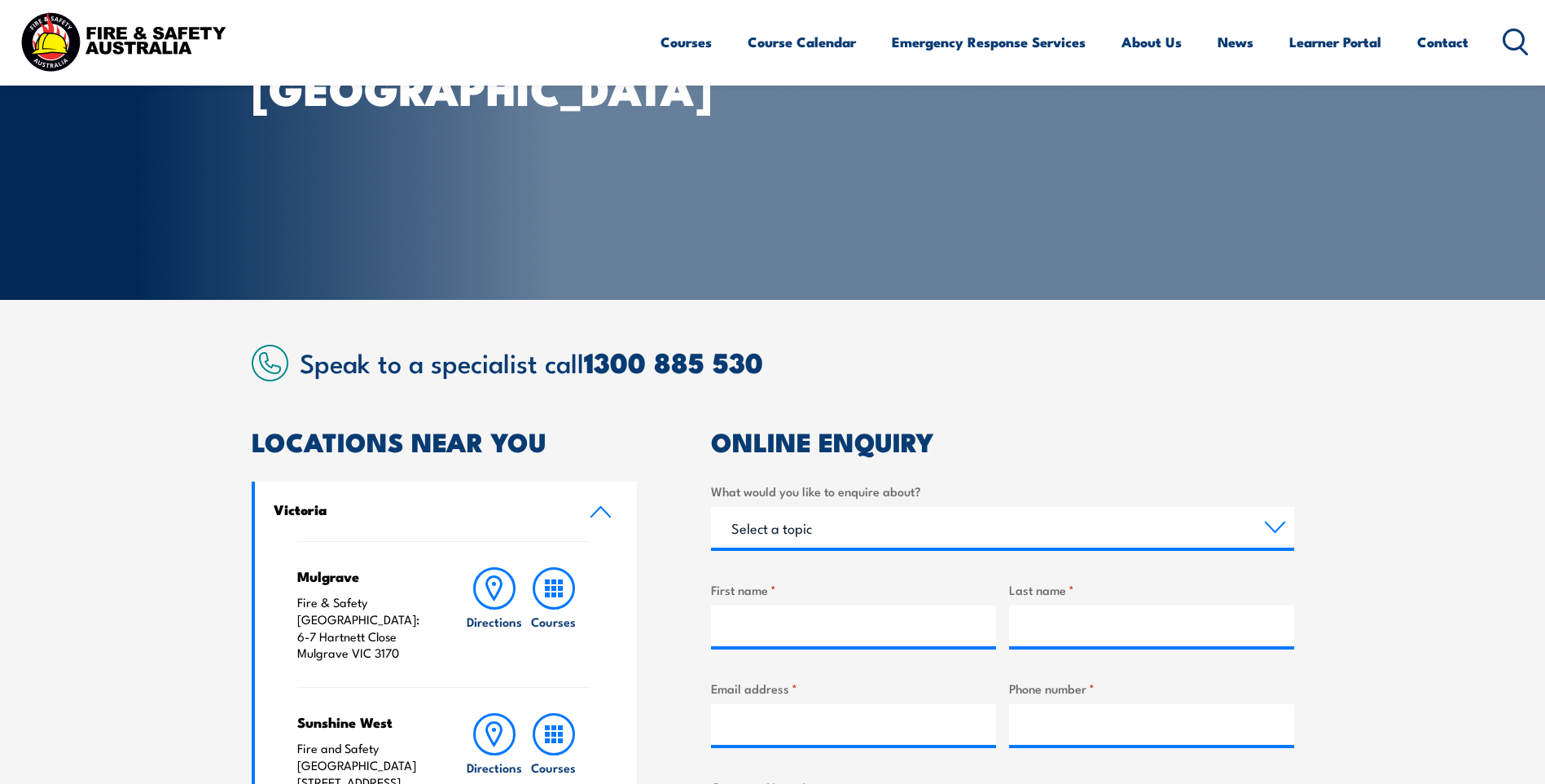
scroll to position [163, 0]
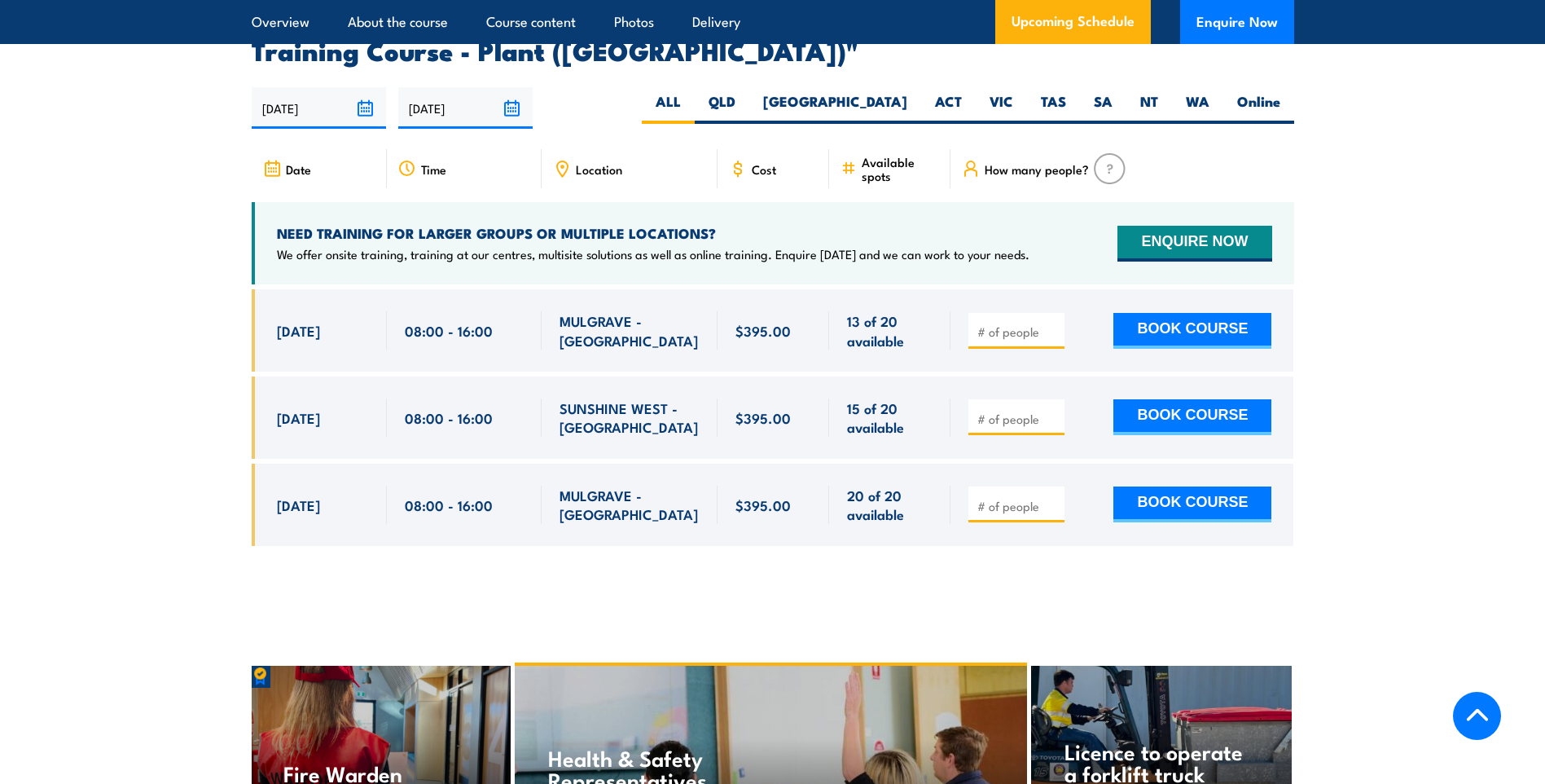
scroll to position [2933, 0]
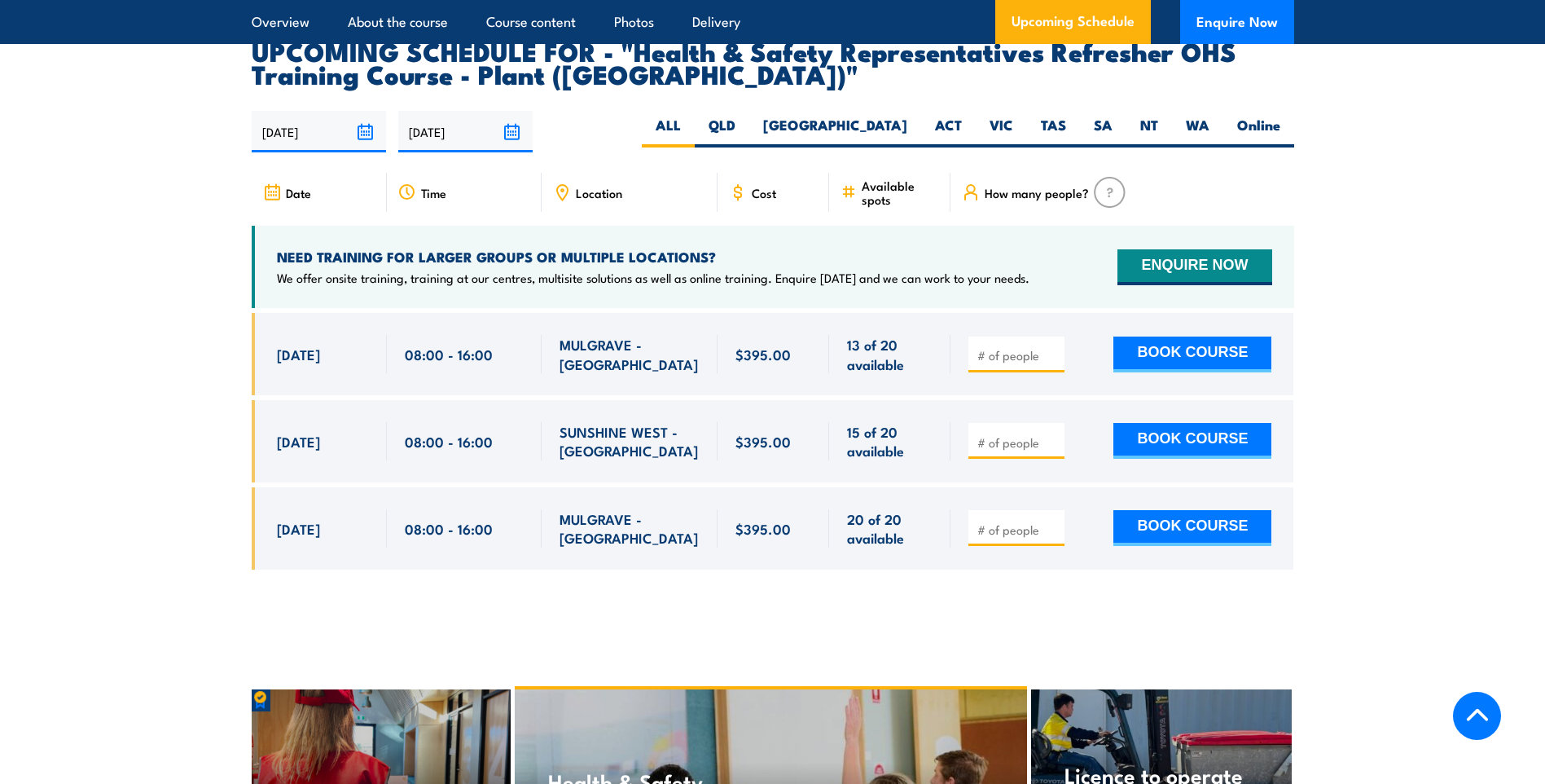
drag, startPoint x: 993, startPoint y: 89, endPoint x: 998, endPoint y: 105, distance: 16.8
click at [993, 116] on label "VIC" at bounding box center [1002, 132] width 51 height 32
click at [1013, 116] on input "VIC" at bounding box center [1019, 121] width 11 height 11
radio input "true"
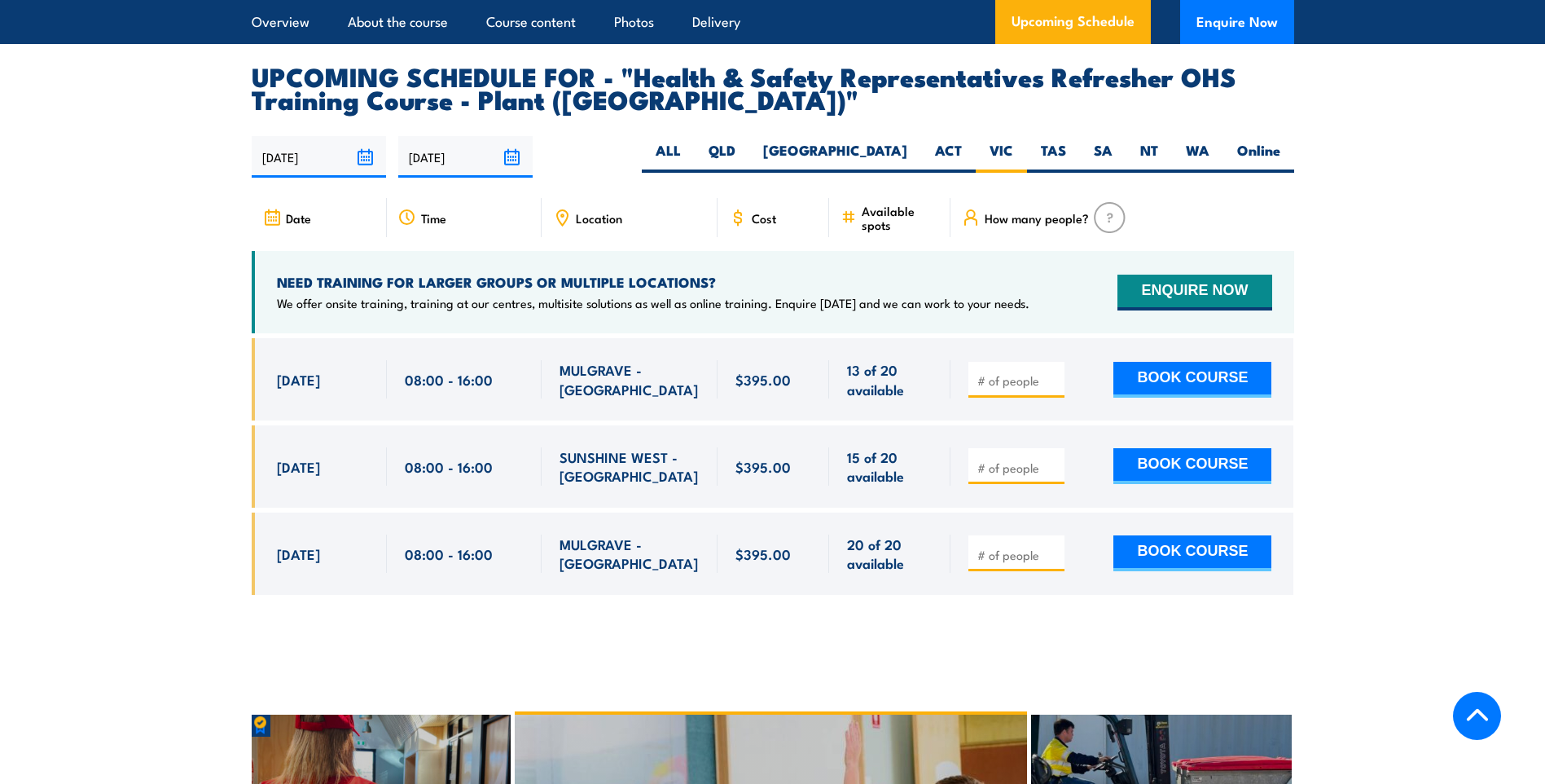
scroll to position [2848, 0]
